Goal: Information Seeking & Learning: Learn about a topic

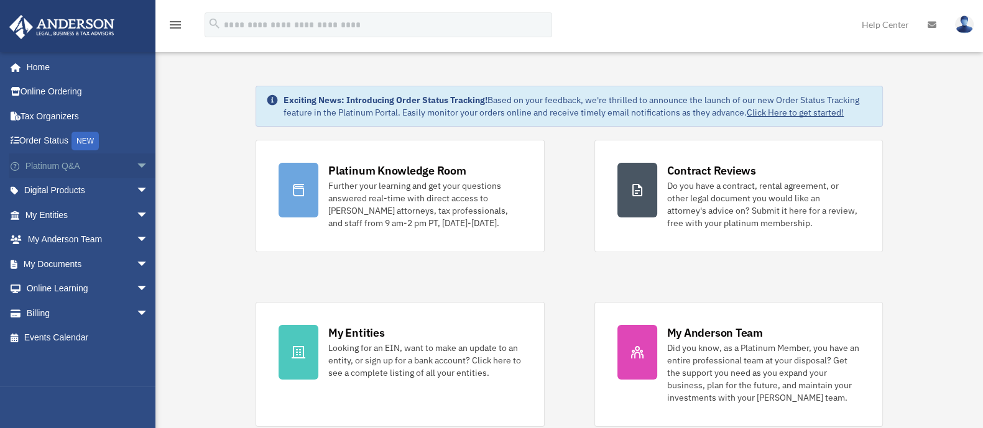
click at [68, 163] on link "Platinum Q&A arrow_drop_down" at bounding box center [88, 166] width 159 height 25
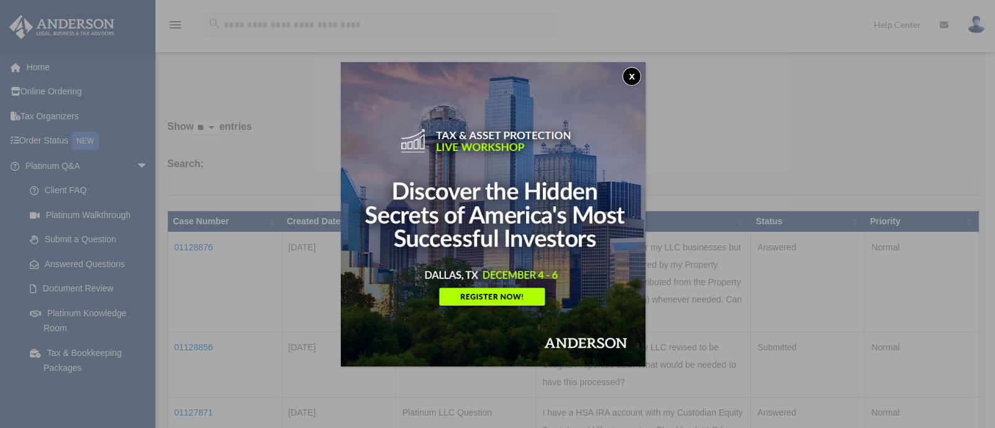
click at [634, 76] on button "x" at bounding box center [631, 76] width 19 height 19
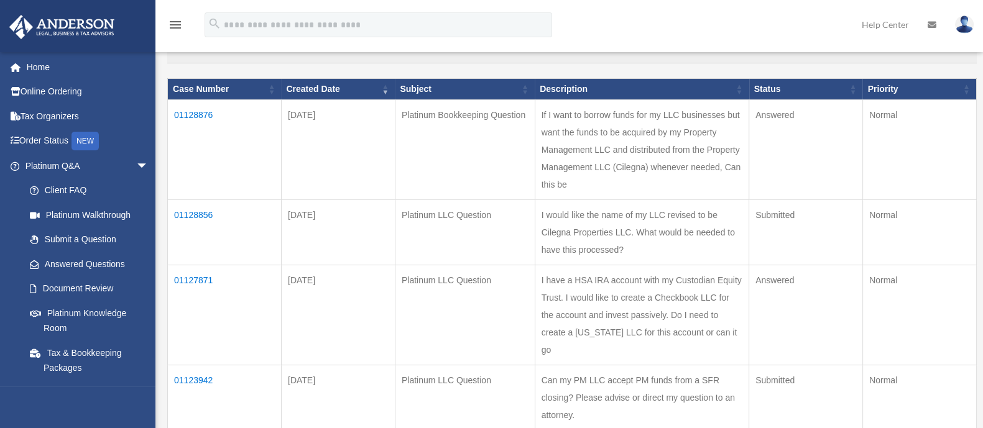
scroll to position [155, 0]
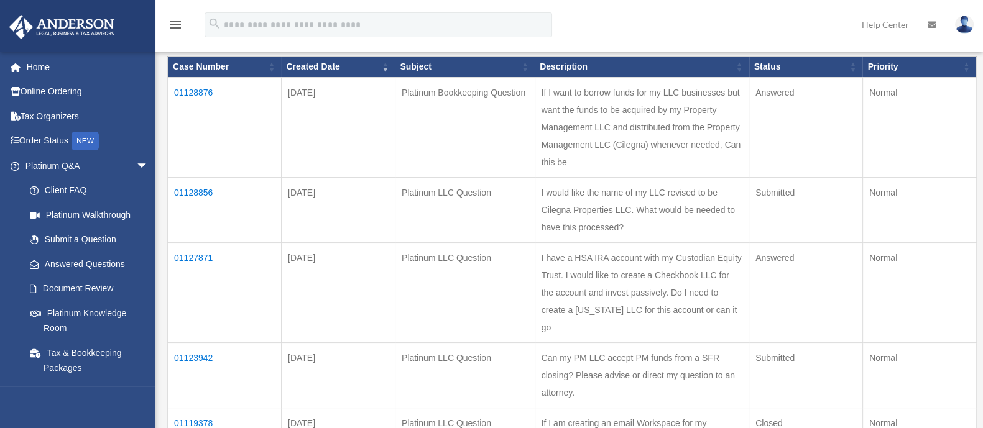
click at [196, 92] on td "01128876" at bounding box center [225, 128] width 114 height 100
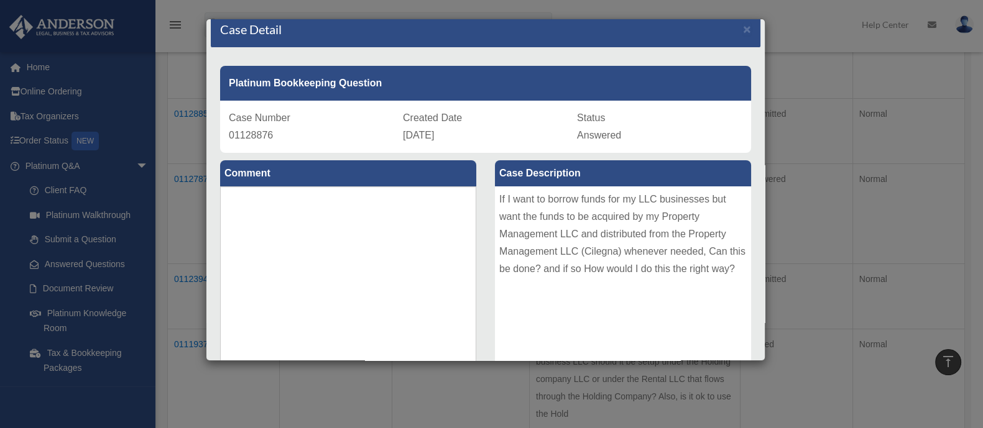
scroll to position [0, 0]
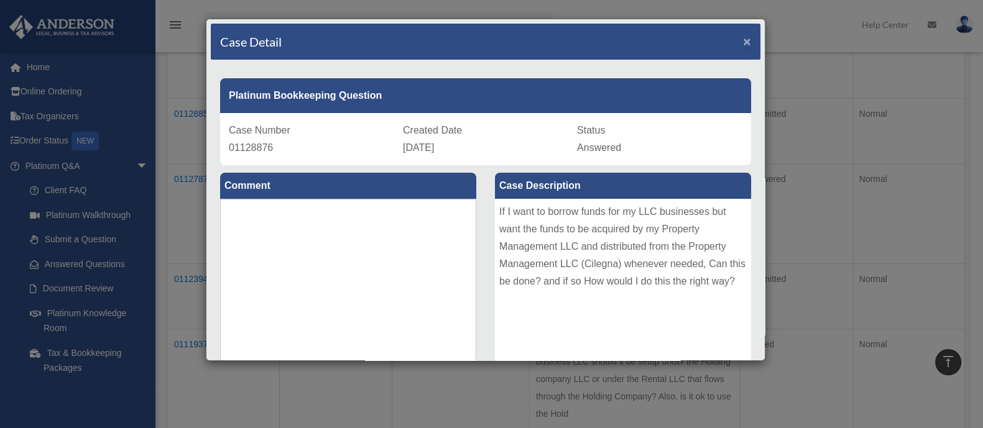
click at [743, 41] on span "×" at bounding box center [747, 41] width 8 height 14
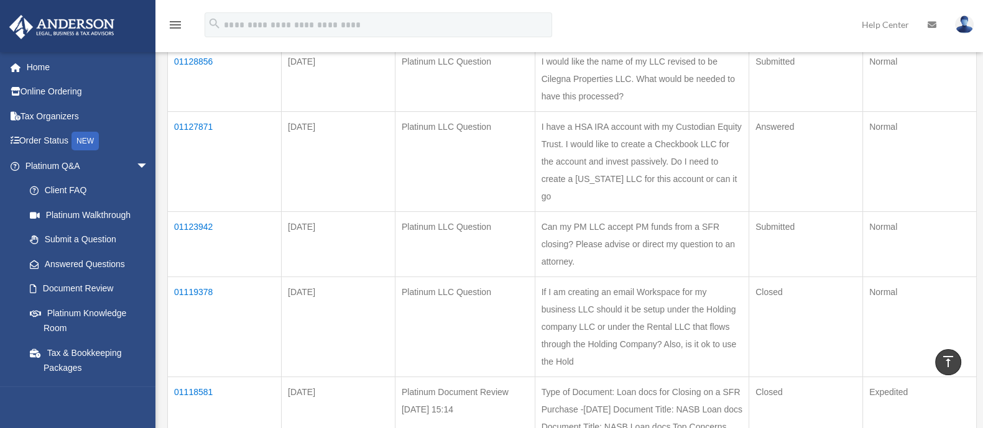
scroll to position [310, 0]
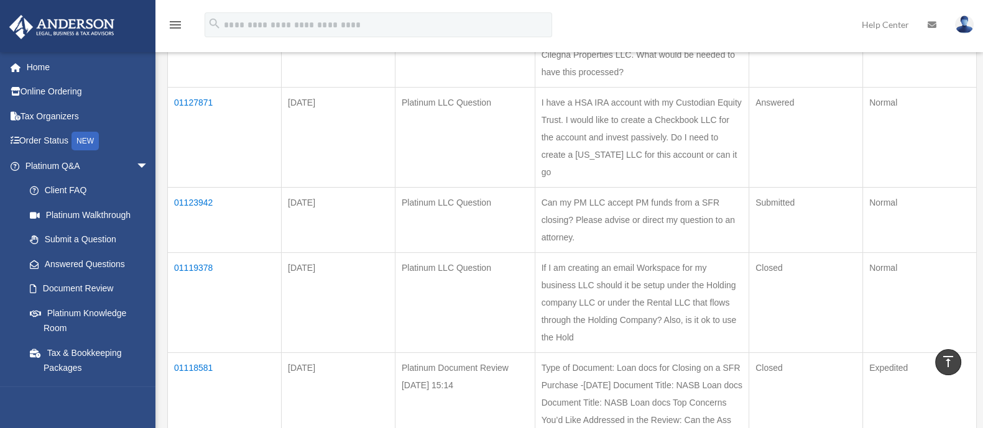
click at [199, 188] on td "01123942" at bounding box center [225, 220] width 114 height 65
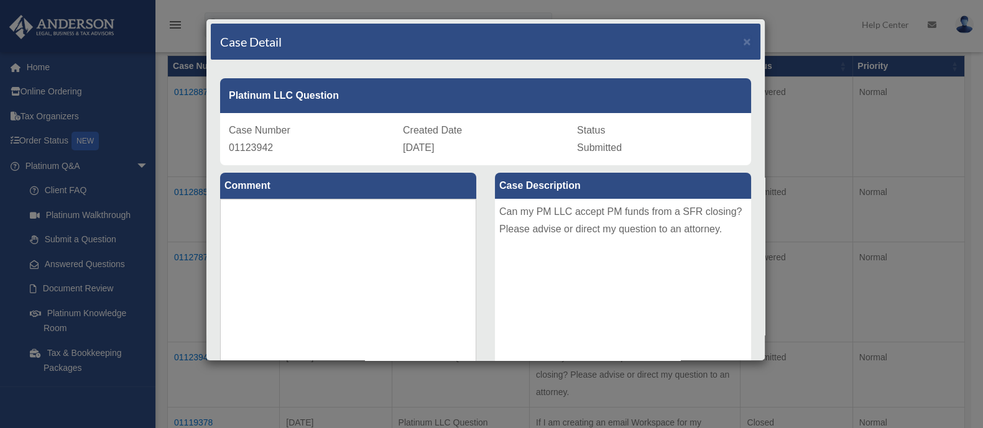
scroll to position [0, 0]
click at [743, 39] on span "×" at bounding box center [747, 41] width 8 height 14
